Goal: Task Accomplishment & Management: Use online tool/utility

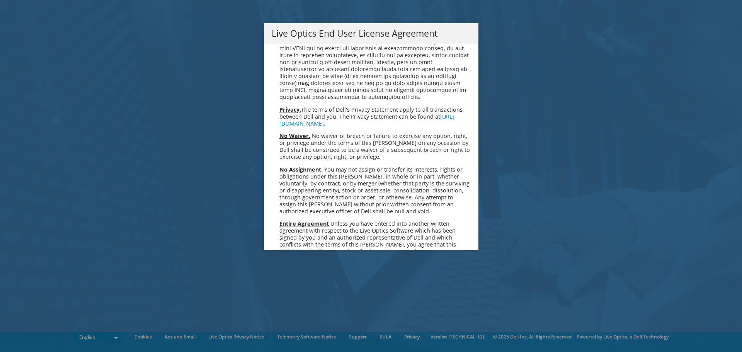
scroll to position [2921, 0]
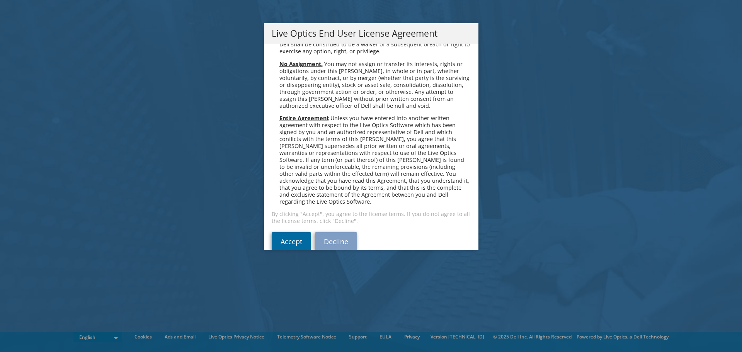
click at [291, 232] on link "Accept" at bounding box center [291, 241] width 39 height 19
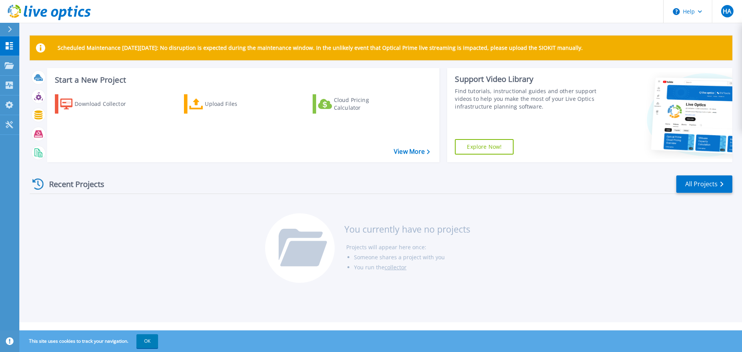
click at [187, 222] on div "Recent Projects All Projects You currently have no projects Projects will appea…" at bounding box center [381, 229] width 702 height 122
